Goal: Find specific page/section

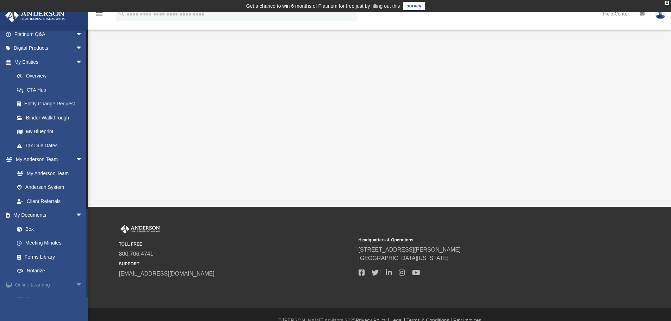
scroll to position [125, 0]
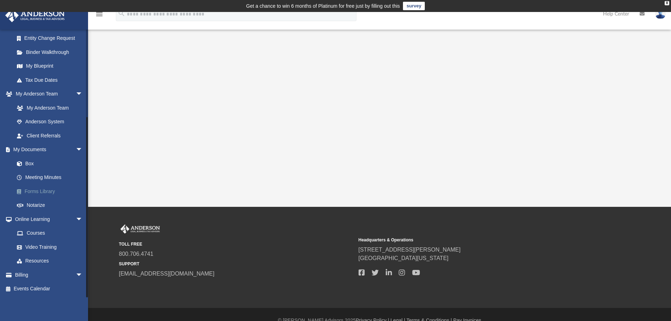
click at [33, 193] on link "Forms Library" at bounding box center [51, 191] width 83 height 14
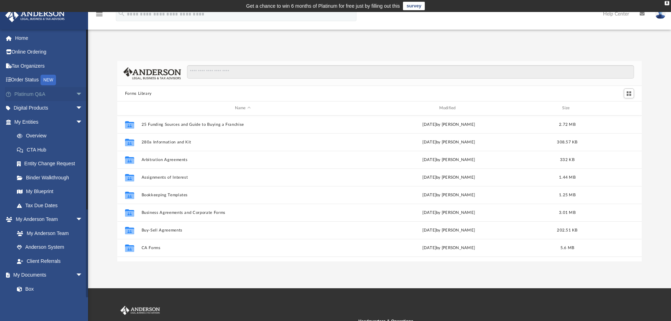
click at [76, 94] on span "arrow_drop_down" at bounding box center [83, 94] width 14 height 14
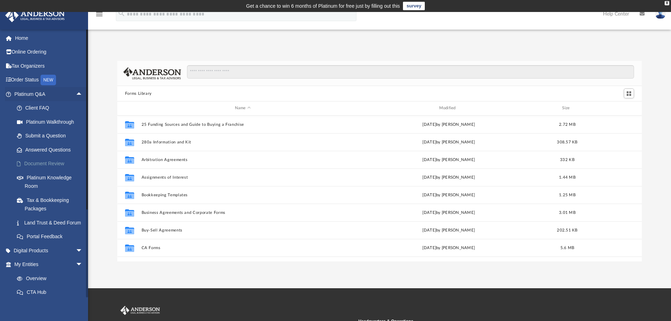
click at [47, 162] on link "Document Review" at bounding box center [51, 164] width 83 height 14
